Goal: Navigation & Orientation: Find specific page/section

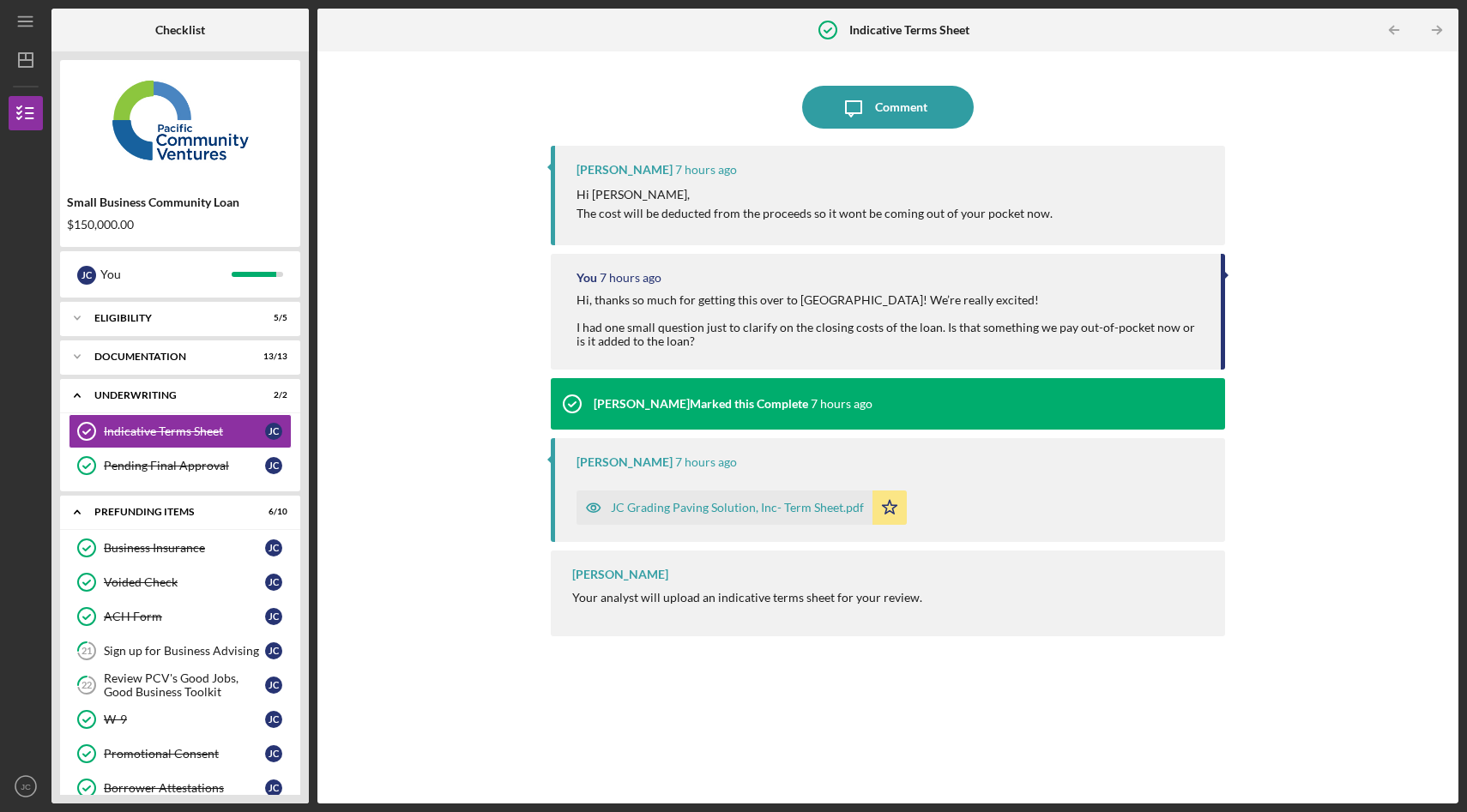
scroll to position [96, 0]
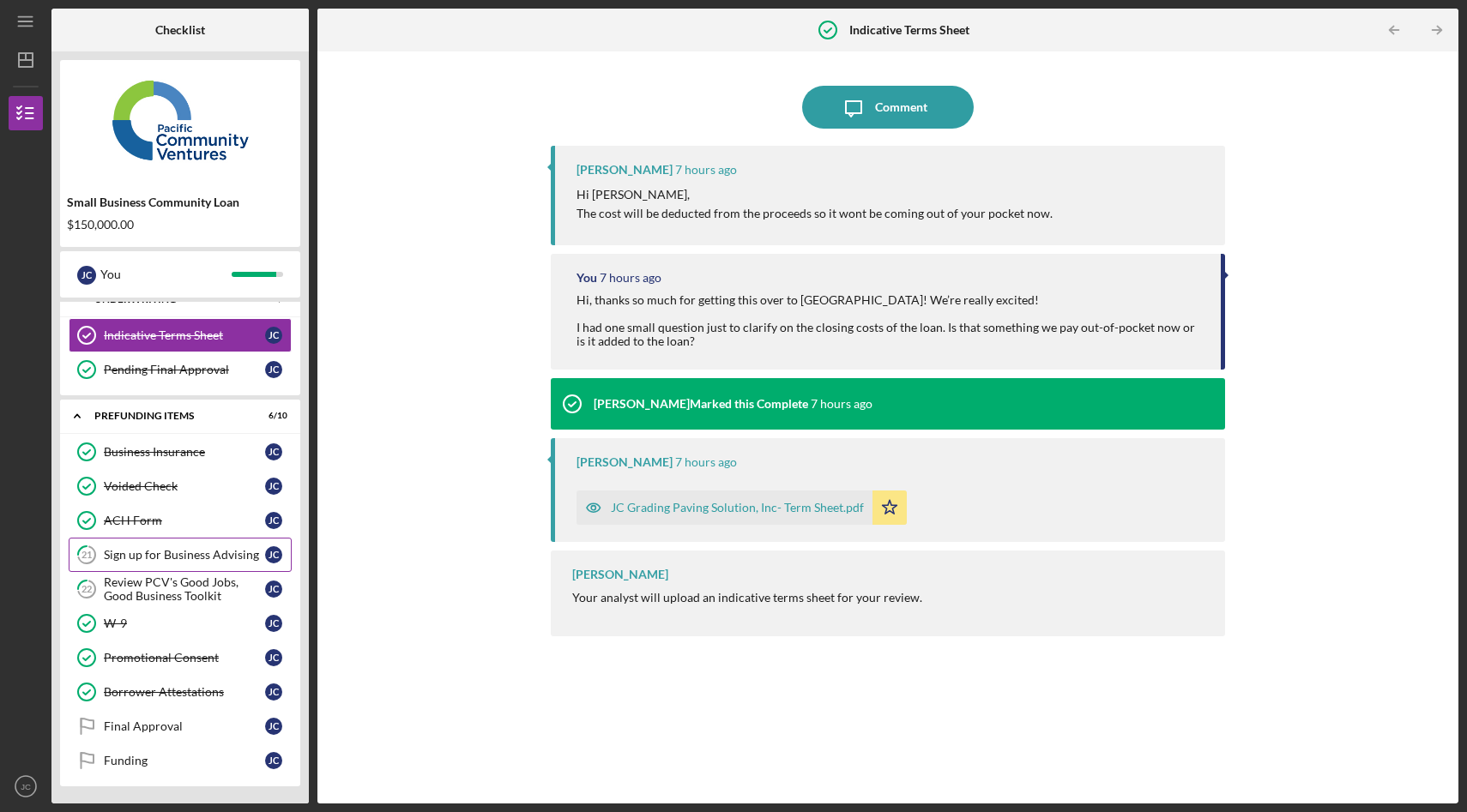
click at [173, 557] on div "Sign up for Business Advising" at bounding box center [184, 555] width 161 height 14
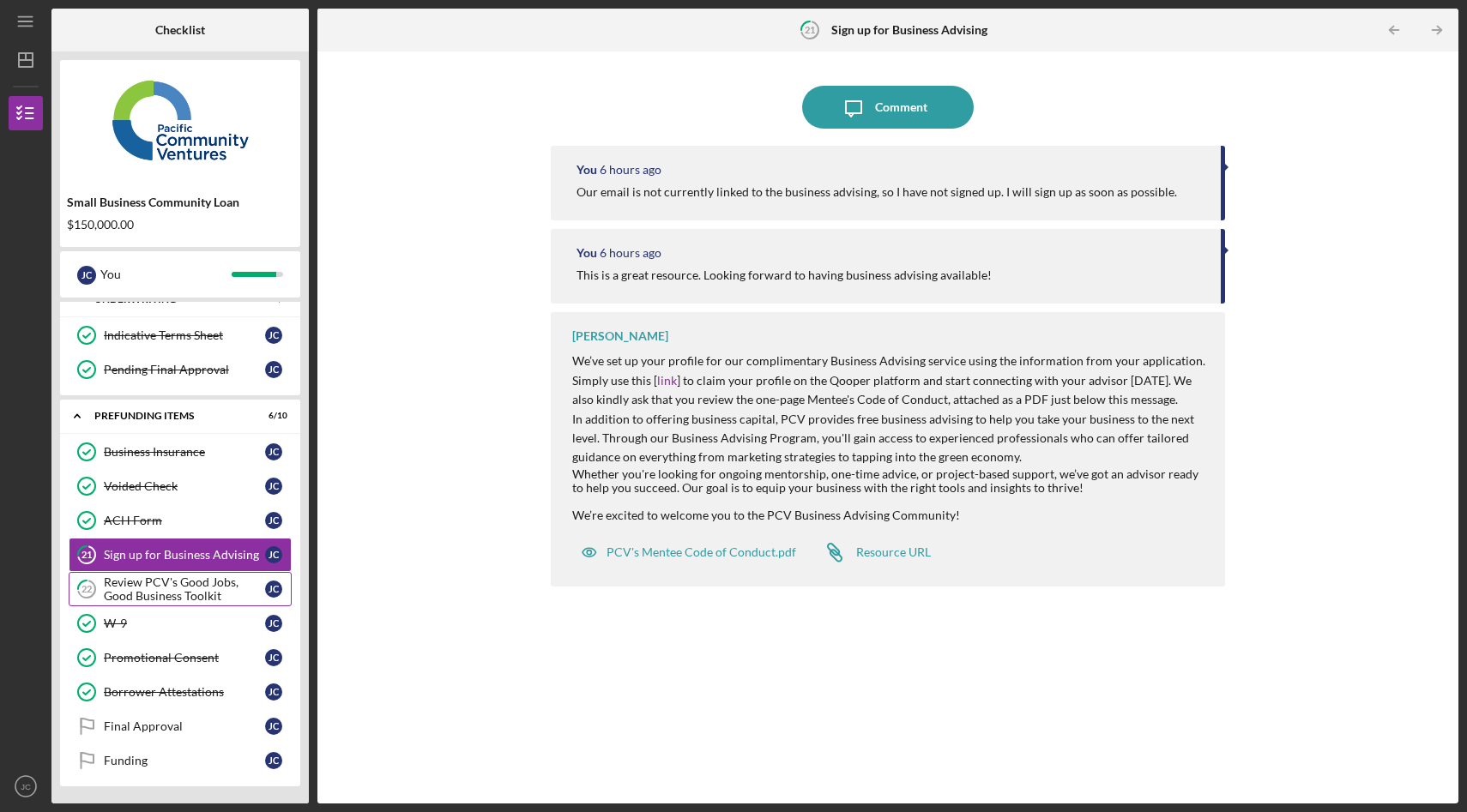
click at [167, 595] on div "Review PCV's Good Jobs, Good Business Toolkit" at bounding box center [184, 589] width 161 height 27
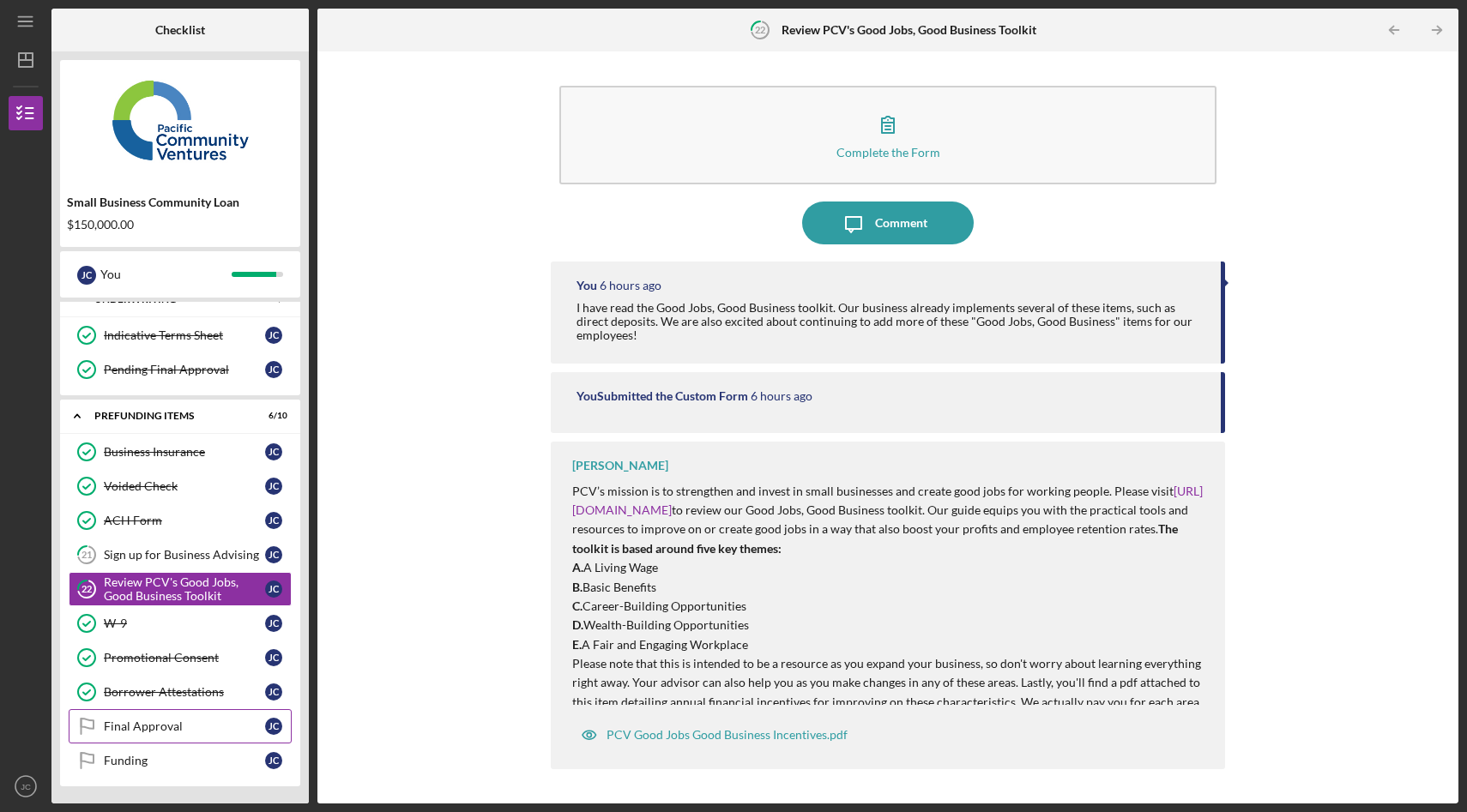
click at [192, 718] on link "Final Approval Final Approval [PERSON_NAME]" at bounding box center [180, 726] width 223 height 34
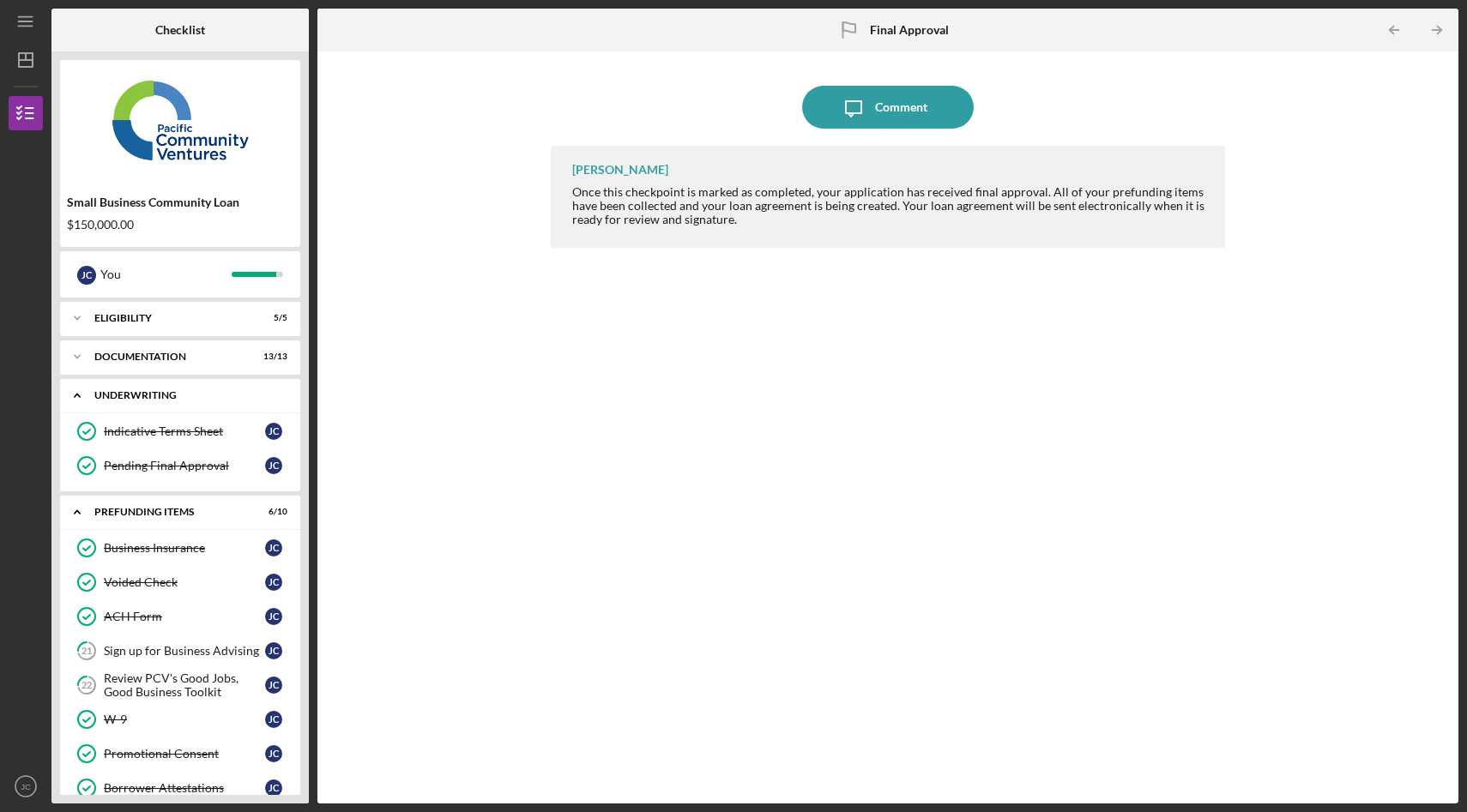
click at [160, 390] on div "Underwriting" at bounding box center [186, 394] width 185 height 10
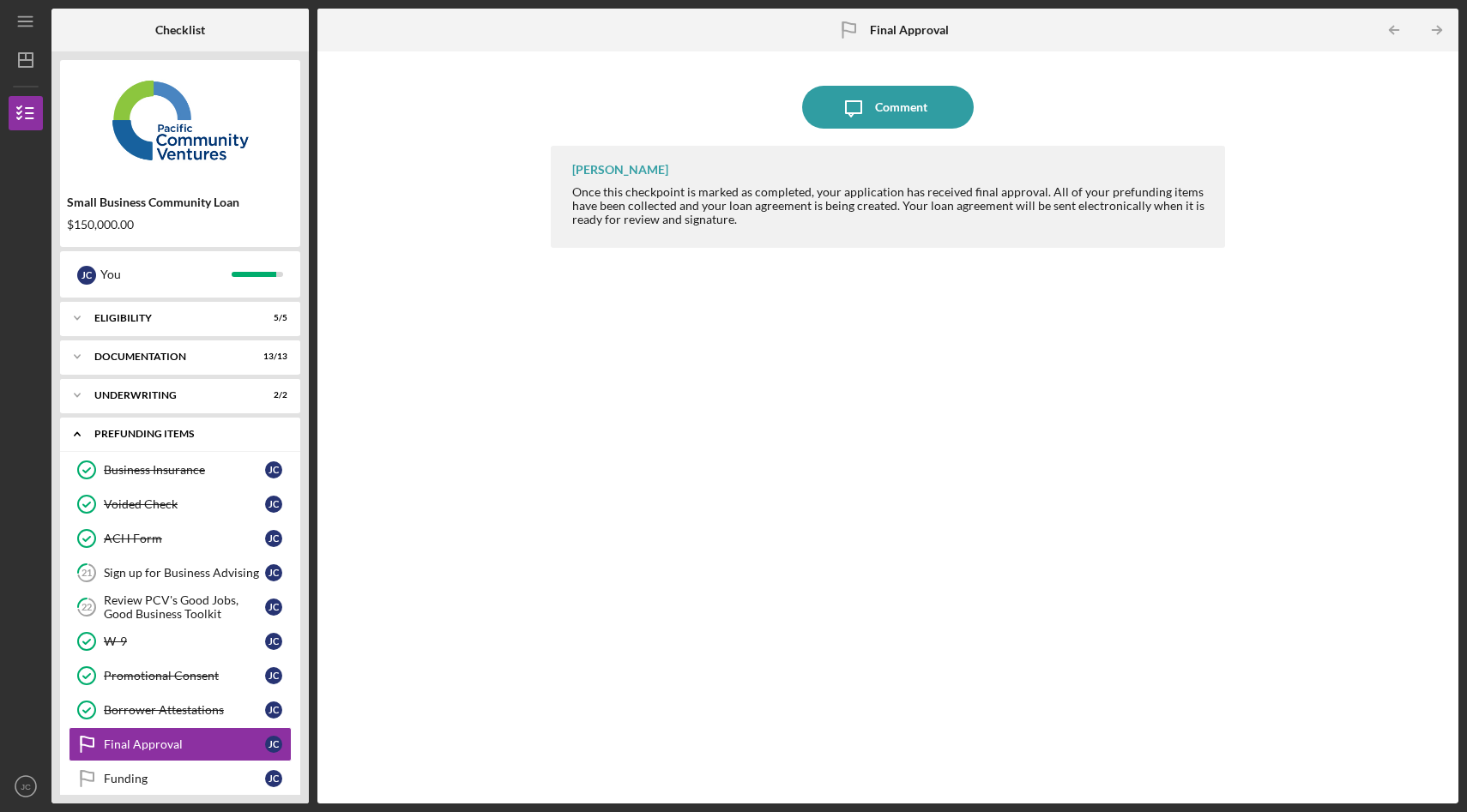
click at [135, 434] on div "Prefunding Items" at bounding box center [186, 433] width 185 height 10
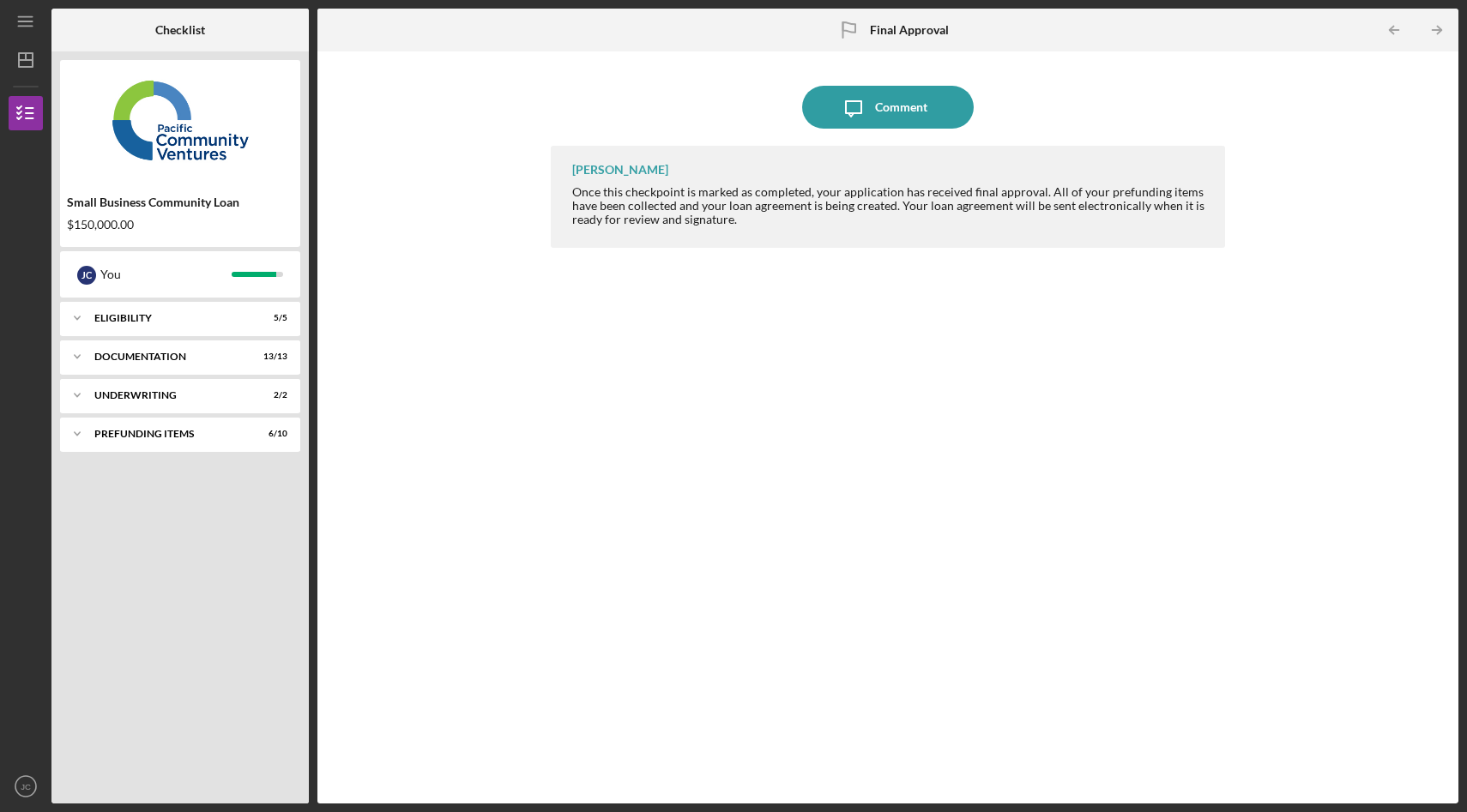
click at [412, 264] on div "Icon/Message Comment [PERSON_NAME] Once this checkpoint is marked as completed,…" at bounding box center [888, 428] width 1124 height 735
click at [118, 439] on div "Icon/Expander Prefunding Items 6 / 10" at bounding box center [180, 434] width 240 height 34
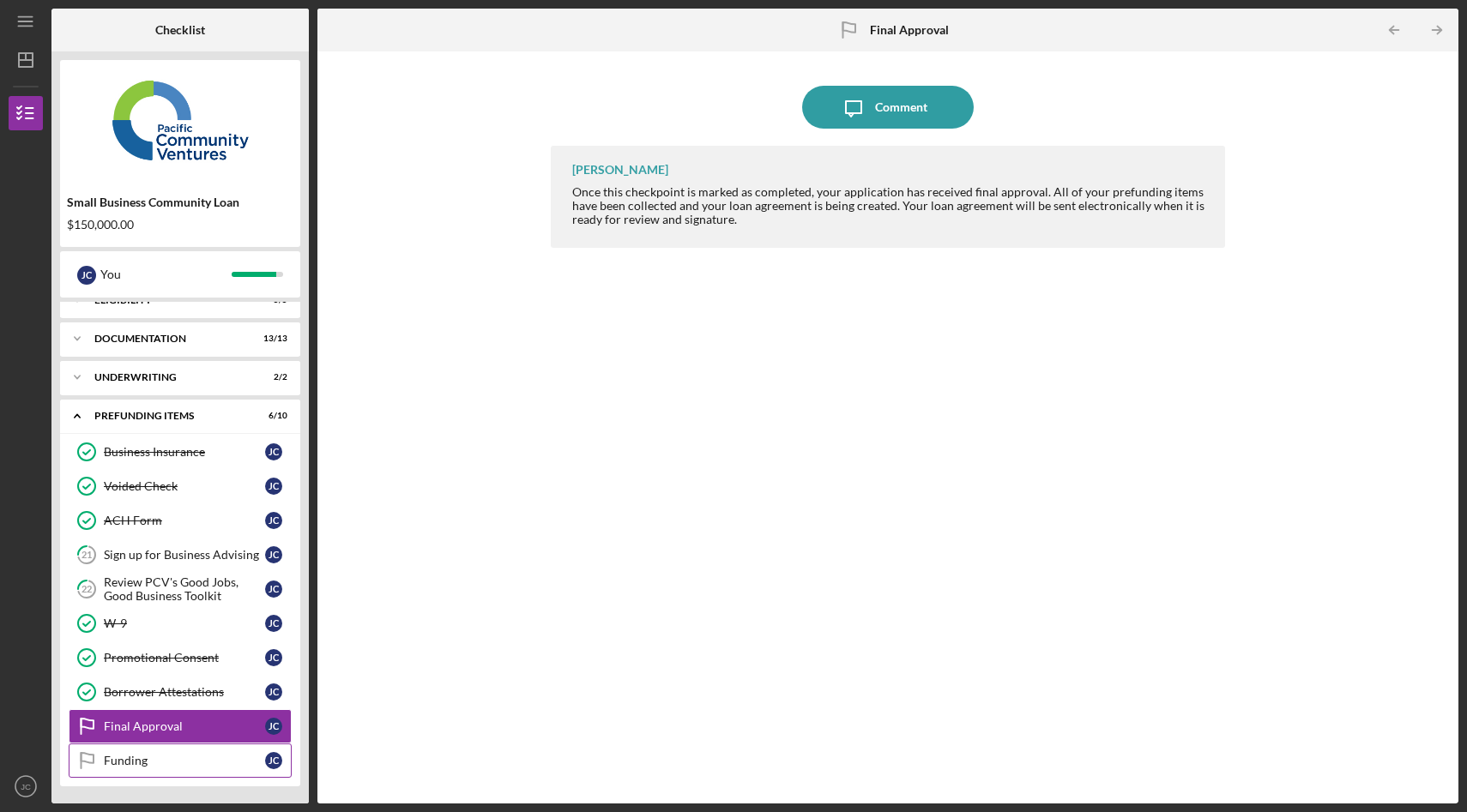
click at [186, 761] on div "Funding" at bounding box center [184, 760] width 161 height 14
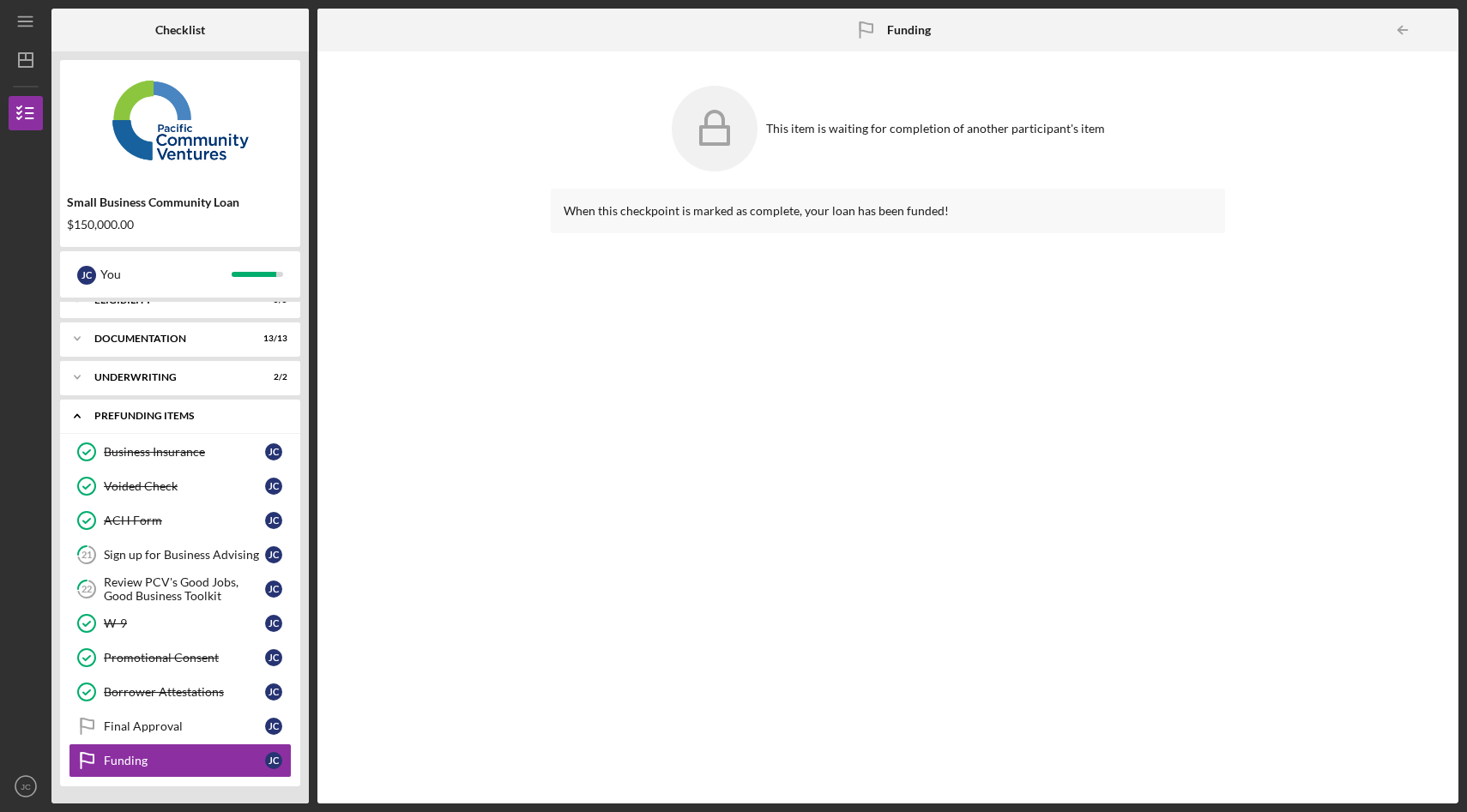
click at [80, 409] on icon "Icon/Expander" at bounding box center [77, 416] width 34 height 34
